Goal: Navigation & Orientation: Find specific page/section

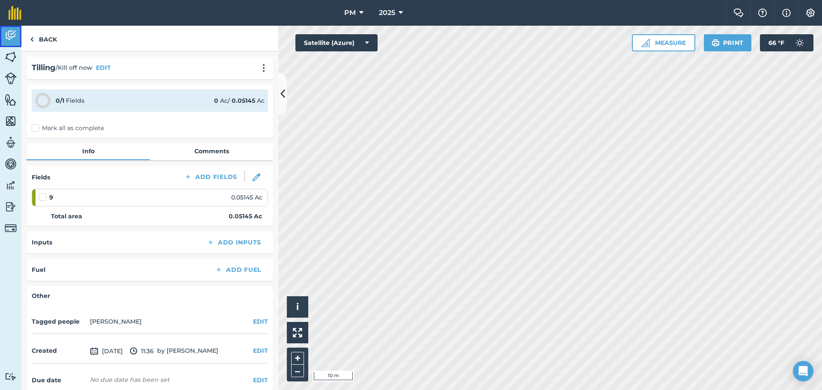
drag, startPoint x: 3, startPoint y: 36, endPoint x: 18, endPoint y: 60, distance: 29.2
click at [3, 36] on link "Activity" at bounding box center [10, 36] width 21 height 21
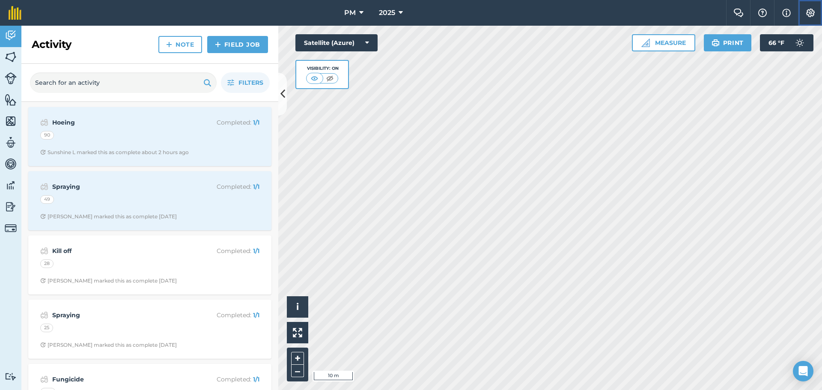
click at [811, 9] on img at bounding box center [810, 13] width 10 height 9
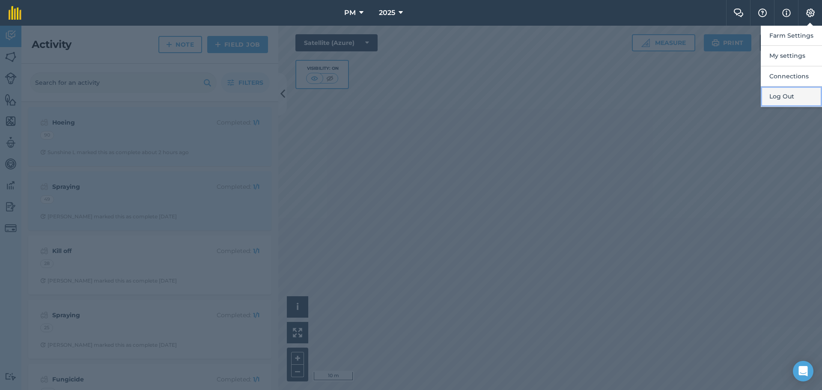
click at [780, 95] on button "Log Out" at bounding box center [790, 96] width 61 height 20
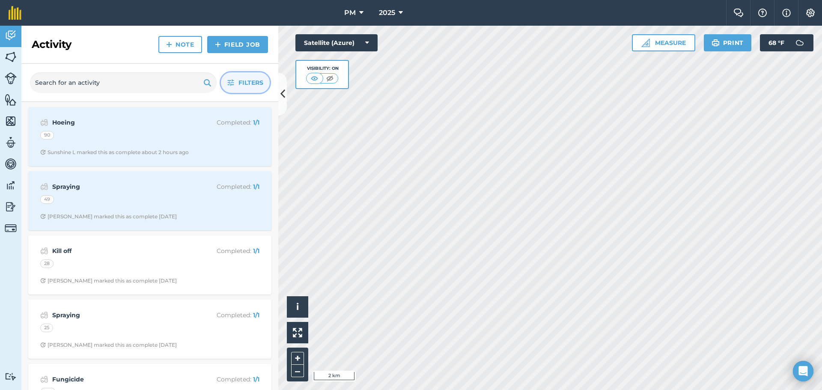
click at [231, 83] on icon "button" at bounding box center [231, 83] width 6 height 6
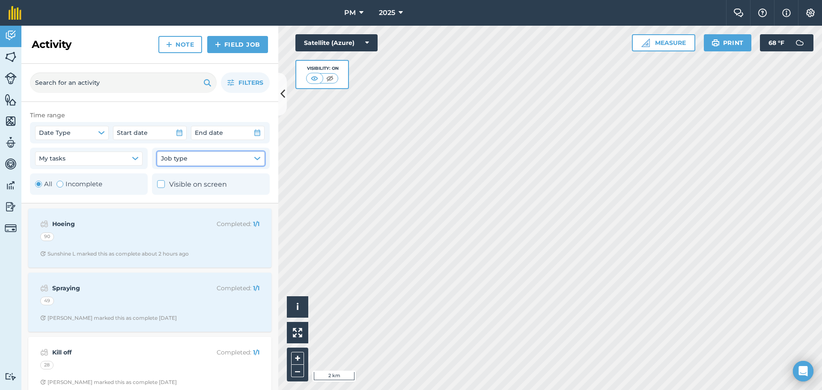
click at [252, 158] on button "Job type" at bounding box center [210, 158] width 107 height 14
click at [250, 78] on span "Filters" at bounding box center [250, 82] width 25 height 9
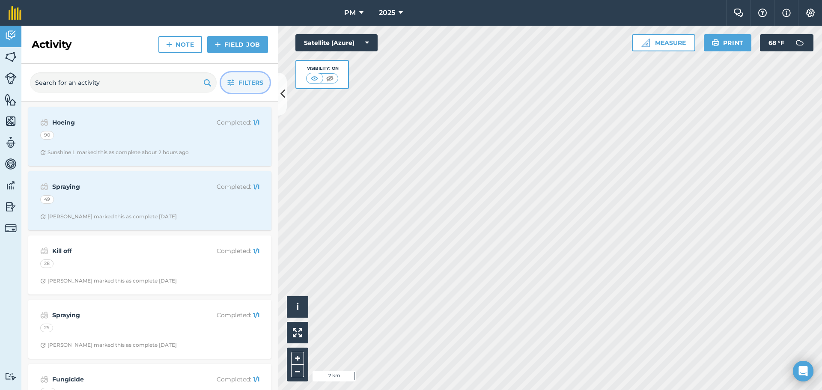
click at [250, 78] on span "Filters" at bounding box center [250, 82] width 25 height 9
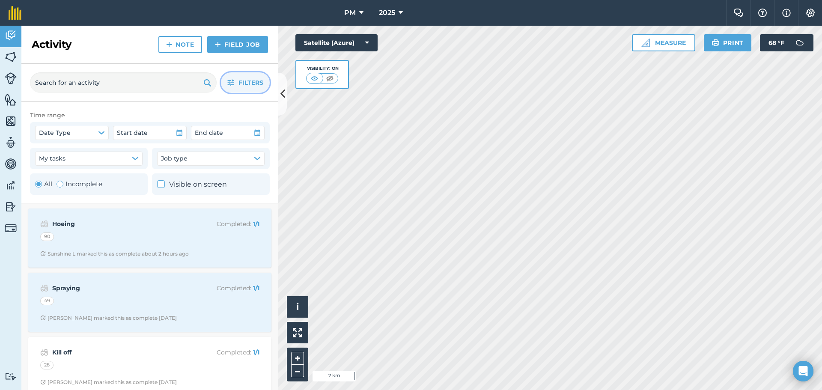
click at [61, 184] on div "Toggle Activity" at bounding box center [59, 184] width 7 height 7
radio input "false"
radio input "true"
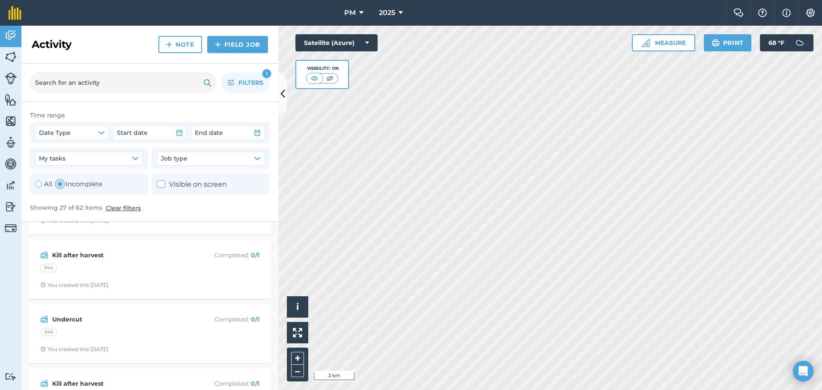
scroll to position [385, 0]
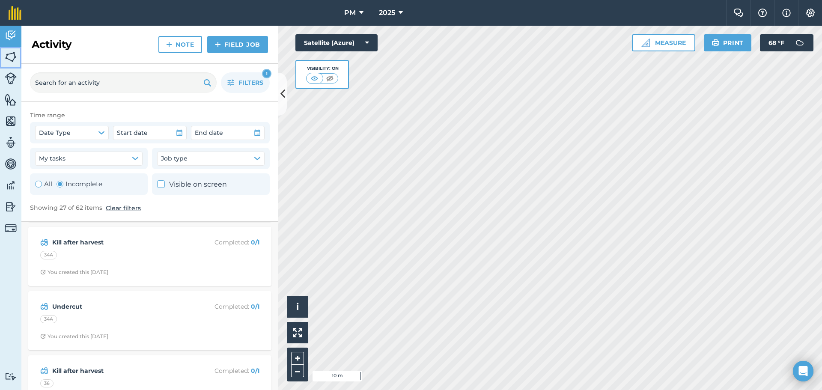
click at [7, 57] on img at bounding box center [11, 56] width 12 height 13
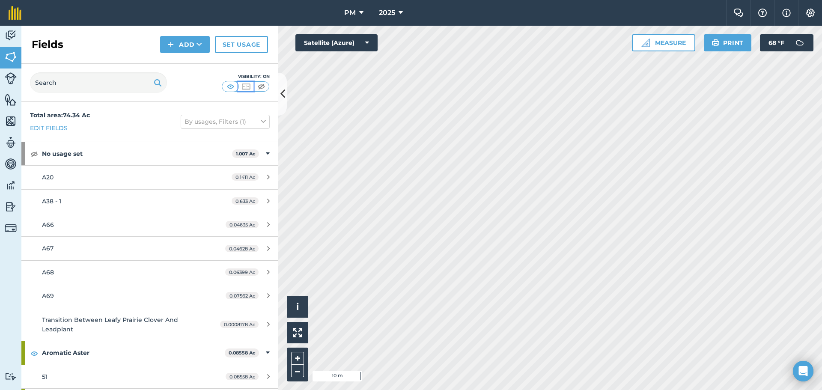
click at [246, 86] on img at bounding box center [245, 86] width 11 height 9
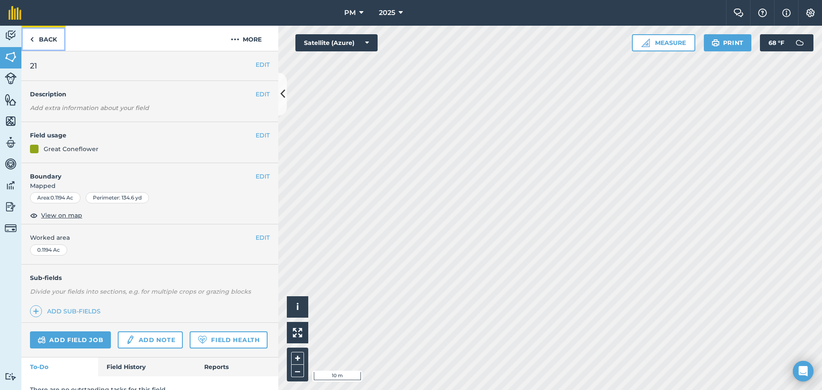
click at [35, 33] on link "Back" at bounding box center [43, 38] width 44 height 25
